Goal: Task Accomplishment & Management: Complete application form

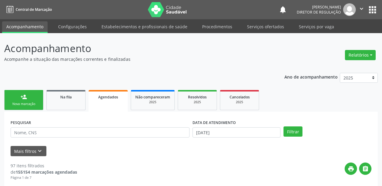
click at [273, 21] on link "Serviços ofertados" at bounding box center [265, 26] width 45 height 11
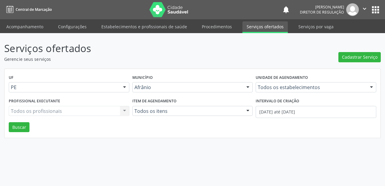
click at [262, 30] on link "Serviços ofertados" at bounding box center [265, 27] width 45 height 12
click at [253, 27] on link "Serviços ofertados" at bounding box center [265, 27] width 45 height 12
click at [351, 58] on span "Cadastrar Serviço" at bounding box center [360, 57] width 36 height 6
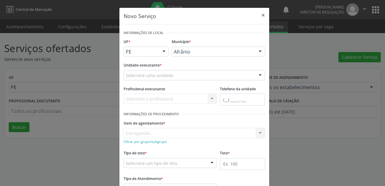
drag, startPoint x: 190, startPoint y: 51, endPoint x: 190, endPoint y: 55, distance: 4.2
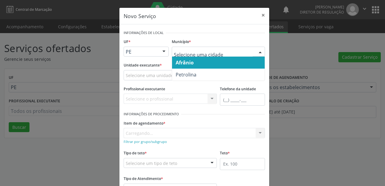
drag, startPoint x: 185, startPoint y: 65, endPoint x: 164, endPoint y: 72, distance: 22.2
click at [184, 65] on span "Afrânio" at bounding box center [185, 62] width 18 height 7
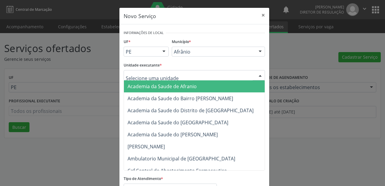
click at [143, 87] on span "Academia da Saude de Afranio" at bounding box center [162, 86] width 69 height 7
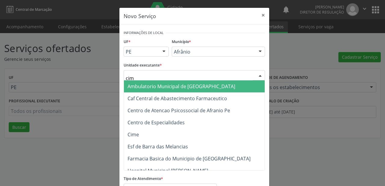
type input "cime"
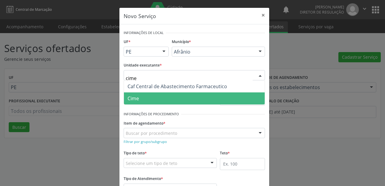
click at [158, 99] on span "Cime" at bounding box center [194, 98] width 141 height 12
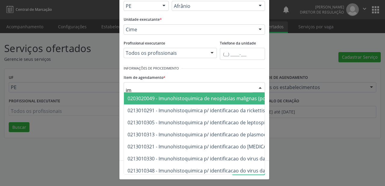
type input "i"
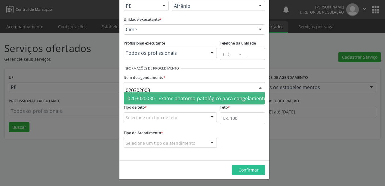
type input "0203020030"
click at [173, 97] on span "0203020030 - Exame anatomo-patológico para congelamento / parafina por peça cir…" at bounding box center [281, 98] width 307 height 7
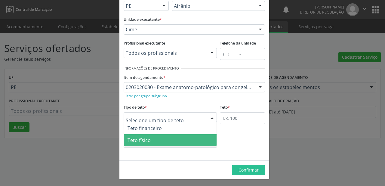
drag, startPoint x: 149, startPoint y: 139, endPoint x: 178, endPoint y: 132, distance: 29.7
click at [152, 139] on span "Teto físico" at bounding box center [170, 140] width 93 height 12
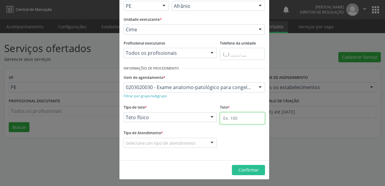
click at [226, 117] on input "text" at bounding box center [242, 118] width 45 height 12
type input "1"
click at [137, 147] on fieldset "Tipo de Atendimento * Selecione um tipo de atendimento Ordem de chegada Horário…" at bounding box center [170, 140] width 93 height 23
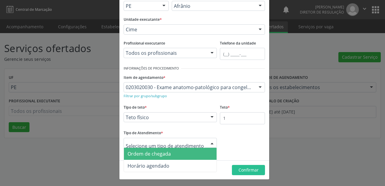
click at [143, 146] on div at bounding box center [170, 143] width 93 height 10
click at [143, 155] on span "Ordem de chegada" at bounding box center [149, 154] width 43 height 7
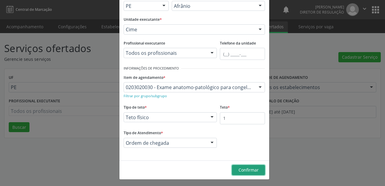
click at [246, 169] on span "Confirmar" at bounding box center [249, 170] width 20 height 6
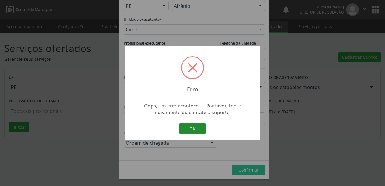
click at [192, 130] on button "OK" at bounding box center [192, 128] width 27 height 10
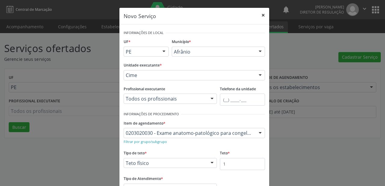
click at [263, 15] on button "×" at bounding box center [263, 15] width 12 height 15
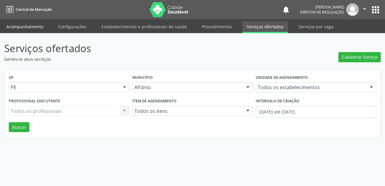
click at [32, 29] on link "Acompanhamento" at bounding box center [24, 26] width 45 height 11
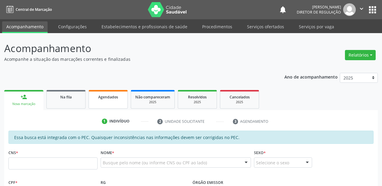
click at [106, 98] on span "Agendados" at bounding box center [108, 97] width 20 height 5
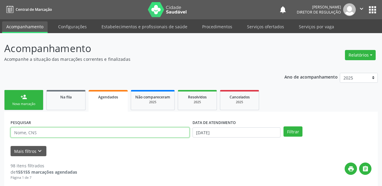
click at [40, 134] on input "text" at bounding box center [100, 132] width 179 height 10
type input "700803913685682"
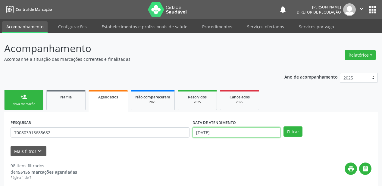
click at [217, 130] on input "0[DATE]" at bounding box center [236, 132] width 88 height 10
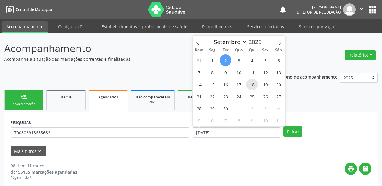
click at [254, 84] on span "18" at bounding box center [252, 85] width 12 height 12
type input "18[DATE]"
click at [254, 84] on span "18" at bounding box center [252, 85] width 12 height 12
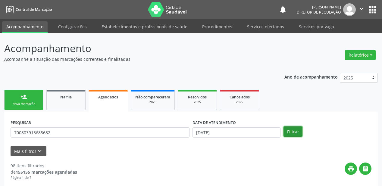
click at [285, 130] on button "Filtrar" at bounding box center [292, 131] width 19 height 10
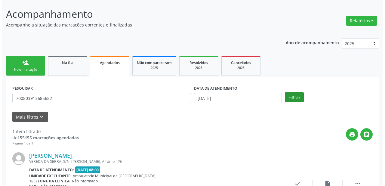
scroll to position [86, 0]
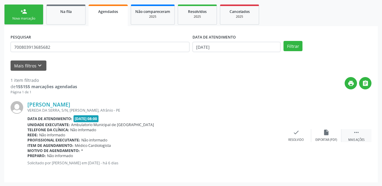
click at [354, 132] on icon "" at bounding box center [356, 132] width 7 height 7
click at [260, 135] on div "cancel Cancelar" at bounding box center [266, 135] width 30 height 13
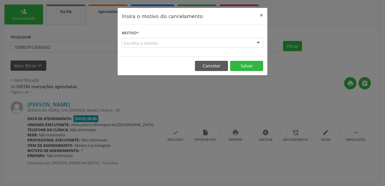
click at [155, 36] on form "Motivo * Escolha o motivo Outro Médico - Participação em eventos (ex: congresso…" at bounding box center [193, 38] width 142 height 19
click at [154, 41] on div "Escolha o motivo" at bounding box center [193, 43] width 142 height 10
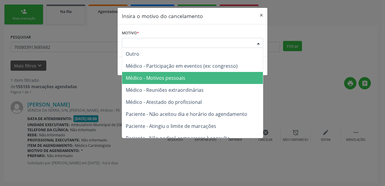
click at [155, 79] on span "Médico - Motivos pessoais" at bounding box center [156, 78] width 60 height 7
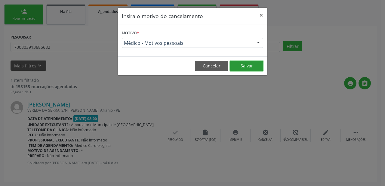
click at [238, 65] on button "Salvar" at bounding box center [246, 66] width 33 height 10
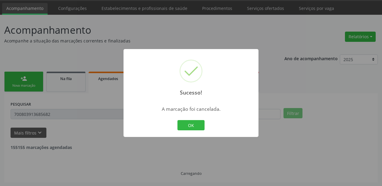
scroll to position [0, 0]
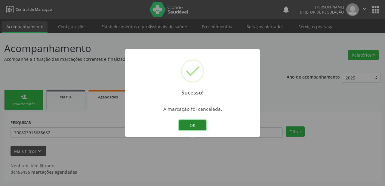
click at [188, 125] on button "OK" at bounding box center [192, 125] width 27 height 10
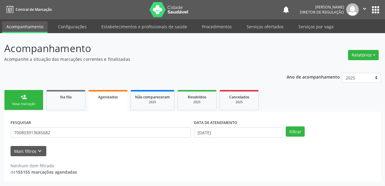
click at [34, 103] on div "Nova marcação" at bounding box center [24, 104] width 30 height 5
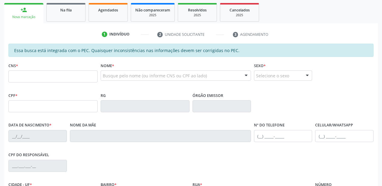
scroll to position [96, 0]
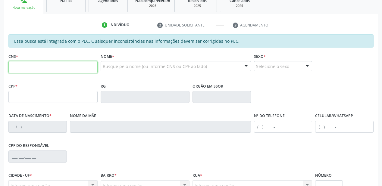
click at [61, 73] on input "text" at bounding box center [52, 67] width 89 height 12
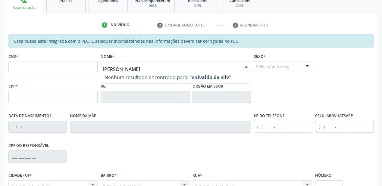
type input "enivaldo da silva"
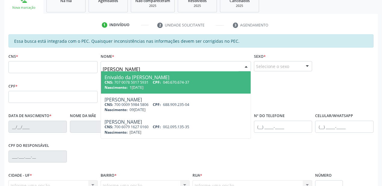
click at [192, 85] on div "Nascimento: 10/05/1975" at bounding box center [175, 87] width 142 height 5
type input "707 0078 5017 5931"
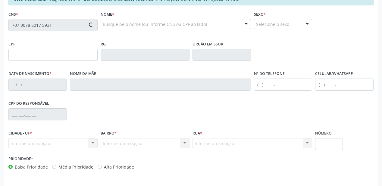
type input "040.670.674-37"
type input "[DATE]"
type input "Porfira [PERSON_NAME]"
type input "(87) 98825-8705"
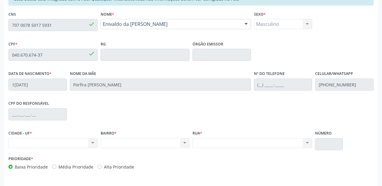
scroll to position [157, 0]
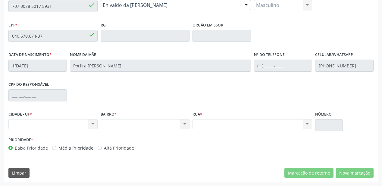
click at [7, 9] on div "CNS 707 0078 5017 5931 done" at bounding box center [53, 6] width 92 height 30
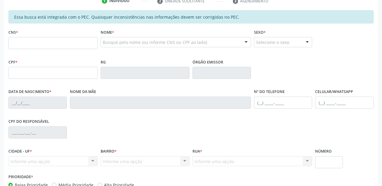
scroll to position [120, 0]
type input "707 0078 5017 5931"
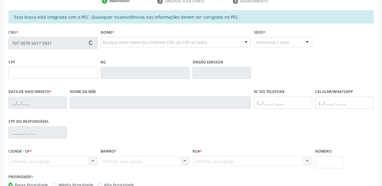
type input "040.670.674-37"
type input "[DATE]"
type input "Porfira [PERSON_NAME]"
type input "[PHONE_NUMBER]"
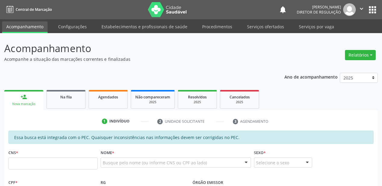
scroll to position [120, 0]
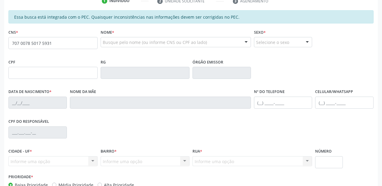
type input "707 0078 5017 5931"
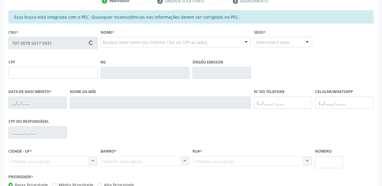
type input "040.670.674-37"
type input "[DATE]"
type input "Porfira [PERSON_NAME]"
type input "[PHONE_NUMBER]"
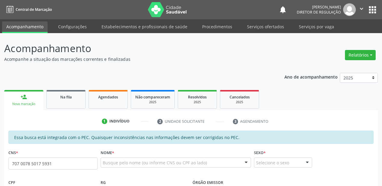
scroll to position [120, 0]
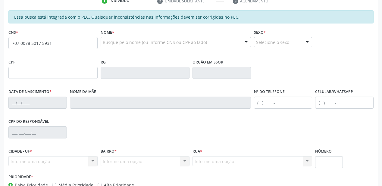
type input "707 0078 5017 5931"
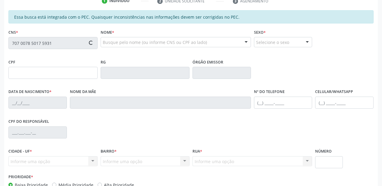
type input "040.670.674-37"
type input "[DATE]"
type input "Porfira [PERSON_NAME]"
type input "(87) 98825-8705"
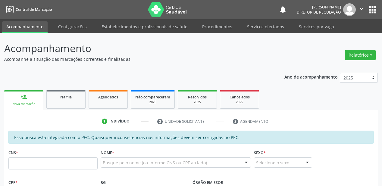
scroll to position [120, 0]
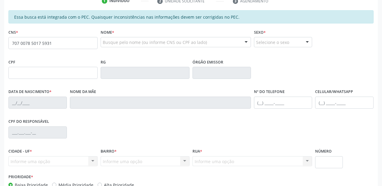
type input "707 0078 5017 5931"
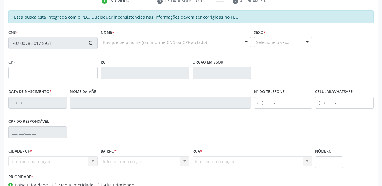
type input "040.670.674-37"
type input "[DATE]"
type input "Porfira [PERSON_NAME]"
type input "(87) 98825-8705"
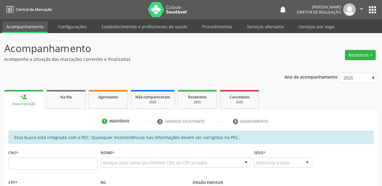
scroll to position [120, 0]
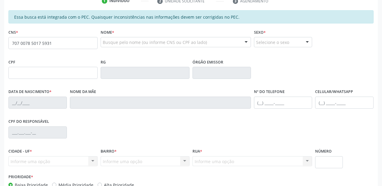
type input "707 0078 5017 5931"
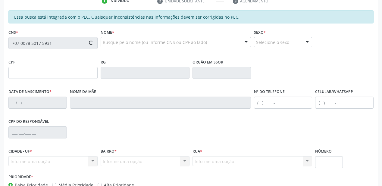
type input "040.670.674-37"
type input "[DATE]"
type input "Porfira [PERSON_NAME]"
type input "[PHONE_NUMBER]"
type input "S/N"
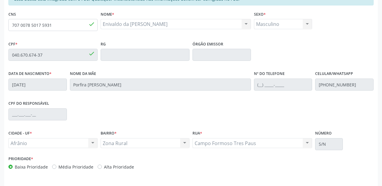
scroll to position [157, 0]
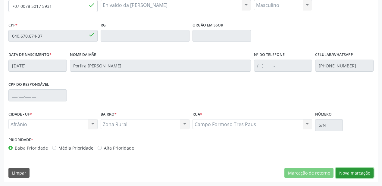
click at [339, 173] on button "Nova marcação" at bounding box center [354, 173] width 38 height 10
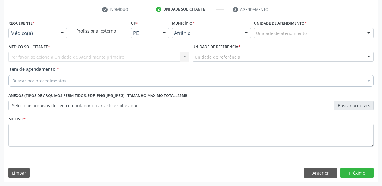
click at [264, 37] on div "Unidade de atendimento" at bounding box center [314, 33] width 120 height 10
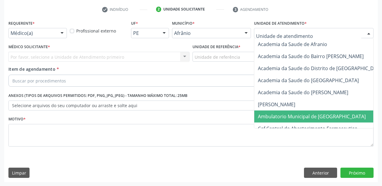
click at [269, 115] on span "Ambulatorio Municipal de [GEOGRAPHIC_DATA]" at bounding box center [312, 116] width 108 height 7
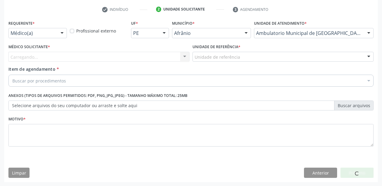
drag, startPoint x: 211, startPoint y: 60, endPoint x: 211, endPoint y: 72, distance: 12.6
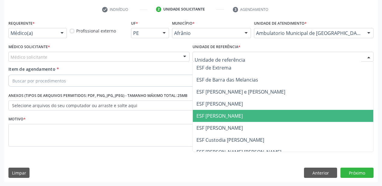
click at [209, 120] on span "ESF [PERSON_NAME]" at bounding box center [283, 116] width 180 height 12
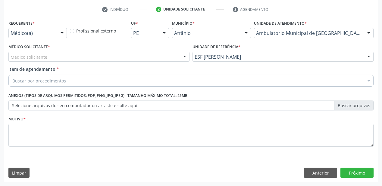
click at [53, 61] on div "Médico solicitante [PERSON_NAME] [PERSON_NAME] [PERSON_NAME] Reis [PERSON_NAME]…" at bounding box center [98, 57] width 181 height 10
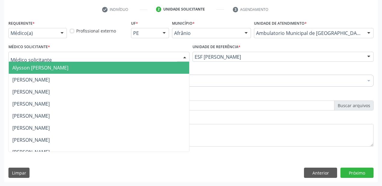
click at [51, 68] on span "Alysson [PERSON_NAME]" at bounding box center [40, 67] width 56 height 7
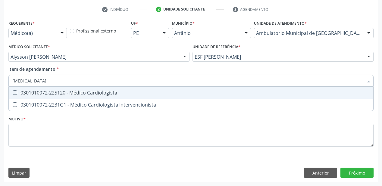
type input "cardiologista"
click at [78, 95] on div "0301010072-225120 - Médico Cardiologista" at bounding box center [190, 92] width 357 height 5
checkbox Cardiologista "true"
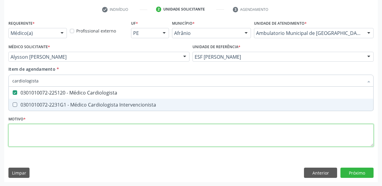
click at [41, 128] on div "Requerente * Médico(a) Médico(a) Enfermeiro(a) Paciente Nenhum resultado encont…" at bounding box center [190, 87] width 365 height 136
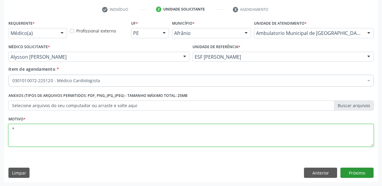
type textarea "*"
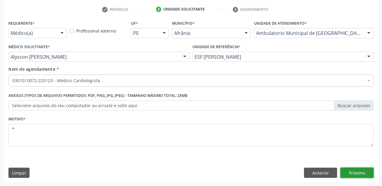
click at [347, 172] on button "Próximo" at bounding box center [356, 173] width 33 height 10
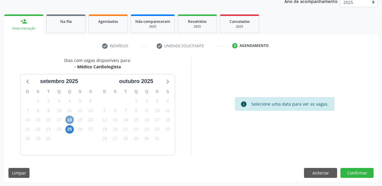
click at [71, 119] on span "18" at bounding box center [69, 120] width 8 height 8
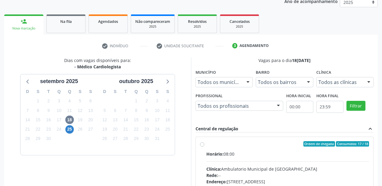
click at [261, 151] on div "Horário: 08:00" at bounding box center [287, 154] width 163 height 6
click at [204, 147] on input "Ordem de chegada Consumidos: 17 / 18 Horário: 08:00 Clínica: Ambulatorio Munici…" at bounding box center [202, 143] width 4 height 5
radio input "true"
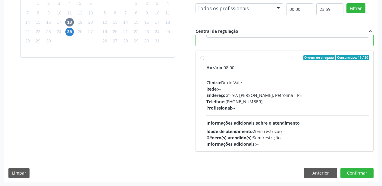
scroll to position [173, 0]
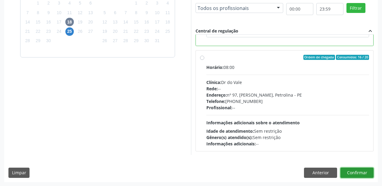
click at [348, 173] on button "Confirmar" at bounding box center [356, 173] width 33 height 10
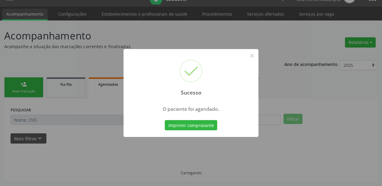
scroll to position [12, 0]
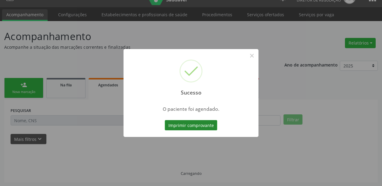
click at [207, 124] on button "Imprimir comprovante" at bounding box center [191, 125] width 52 height 10
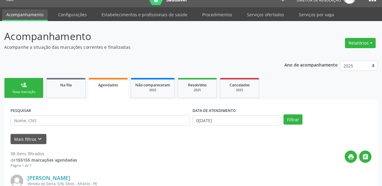
click at [40, 87] on link "person_add Nova marcação" at bounding box center [23, 88] width 39 height 20
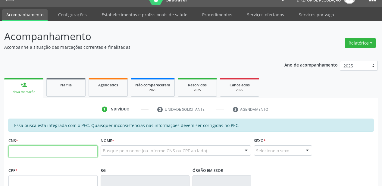
click at [17, 153] on input "text" at bounding box center [52, 151] width 89 height 12
type input "704 6096 8230 8927"
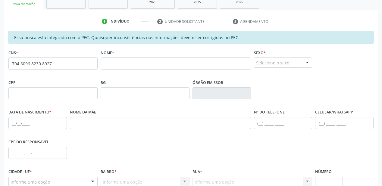
scroll to position [84, 0]
